Goal: Task Accomplishment & Management: Manage account settings

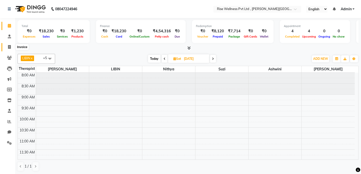
click at [10, 47] on icon at bounding box center [9, 47] width 3 height 4
select select "7497"
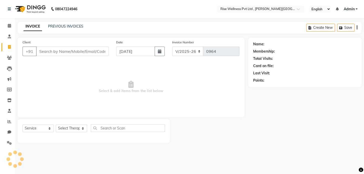
select select "V"
click at [70, 27] on link "PREVIOUS INVOICES" at bounding box center [65, 26] width 35 height 5
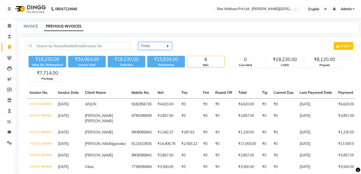
click at [165, 47] on select "[DATE] [DATE] Custom Range" at bounding box center [155, 46] width 34 height 8
click at [205, 41] on div "[DATE] [DATE] Custom Range Export ₹18,230.00 Value (Ex. Redemption) ₹34,064.00 …" at bounding box center [191, 115] width 344 height 156
click at [167, 46] on select "[DATE] [DATE] Custom Range" at bounding box center [155, 46] width 34 height 8
select select "range"
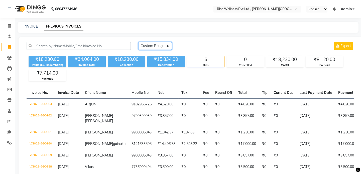
click at [138, 42] on select "[DATE] [DATE] Custom Range" at bounding box center [155, 46] width 34 height 8
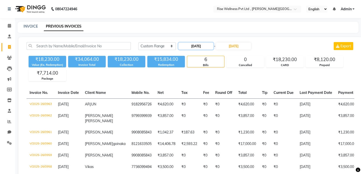
click at [191, 46] on input "[DATE]" at bounding box center [195, 46] width 35 height 7
select select "9"
select select "2025"
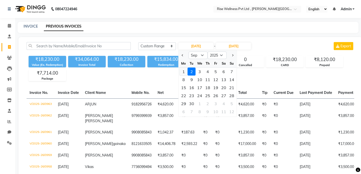
click at [184, 71] on div "1" at bounding box center [184, 72] width 8 height 8
type input "[DATE]"
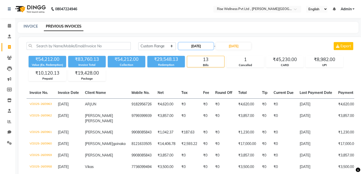
click at [190, 46] on input "[DATE]" at bounding box center [195, 46] width 35 height 7
select select "9"
select select "2025"
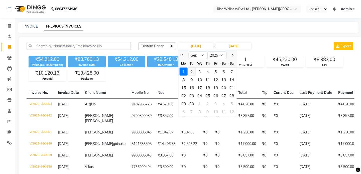
click at [191, 70] on div "2" at bounding box center [192, 72] width 8 height 8
type input "[DATE]"
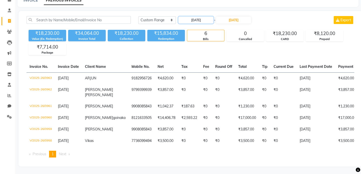
scroll to position [34, 0]
